Goal: Contribute content: Contribute content

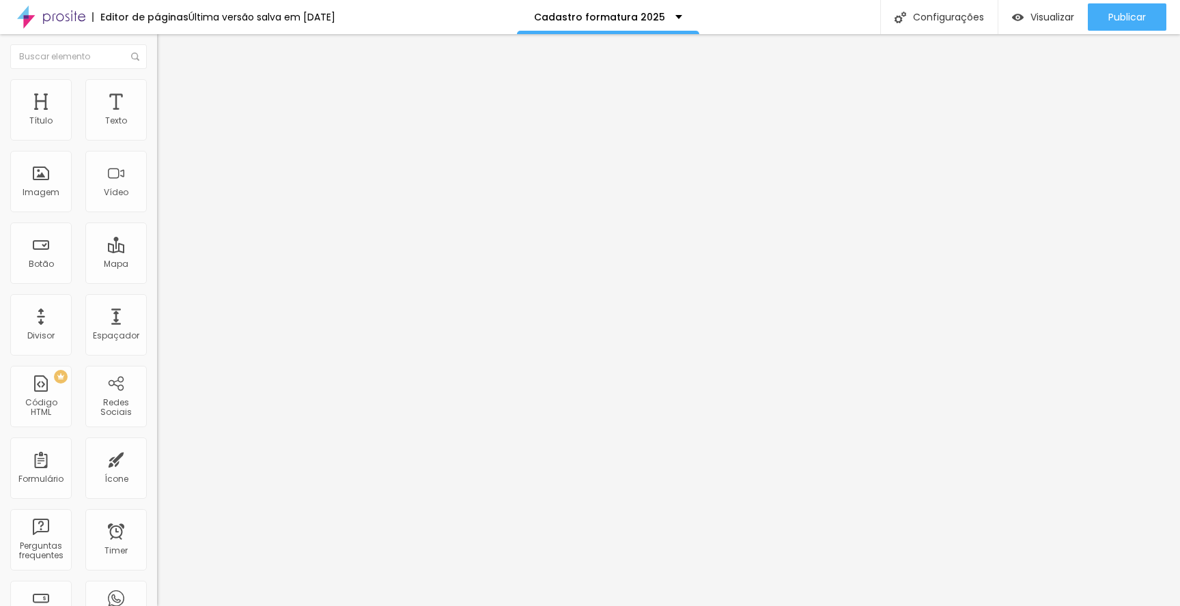
click at [157, 138] on img at bounding box center [161, 142] width 8 height 8
drag, startPoint x: 441, startPoint y: 468, endPoint x: 388, endPoint y: 466, distance: 52.6
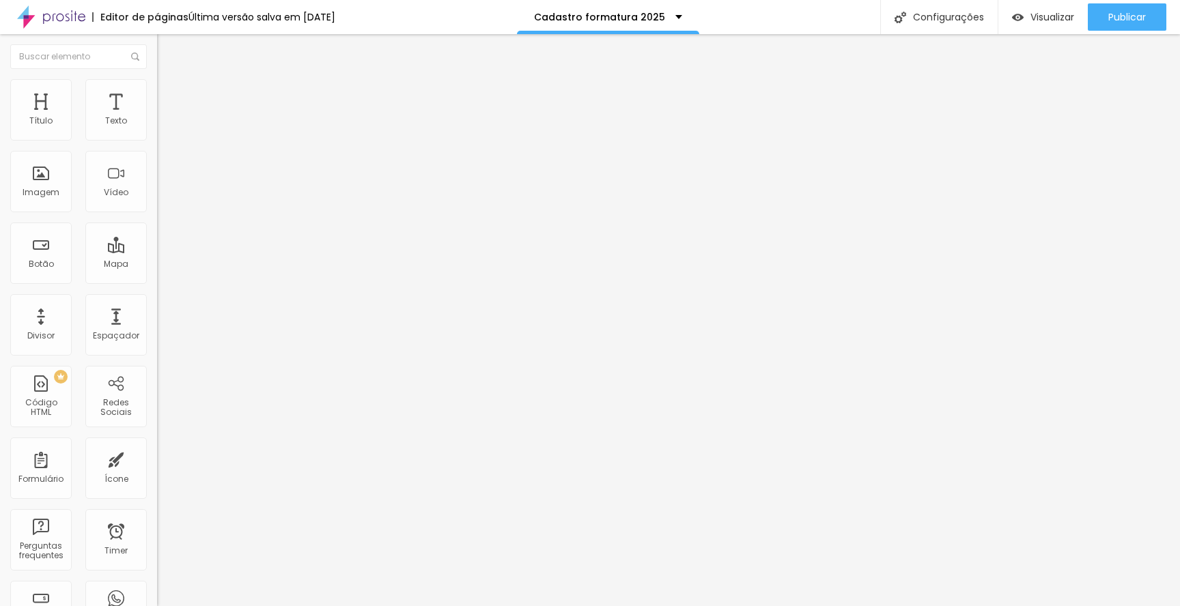
type input "Exatos Prime"
click at [1118, 23] on div "Publicar" at bounding box center [1127, 16] width 38 height 27
